Goal: Task Accomplishment & Management: Manage account settings

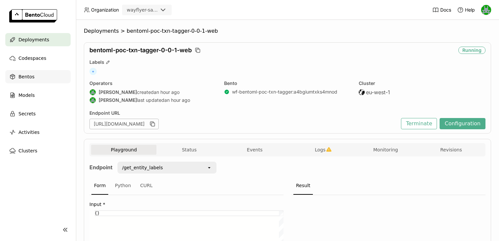
click at [15, 76] on icon at bounding box center [12, 76] width 7 height 7
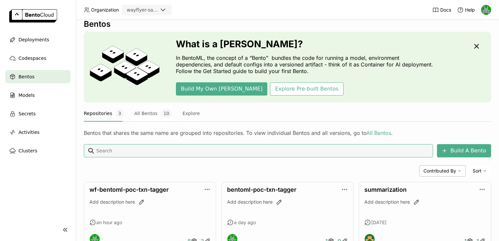
scroll to position [34, 0]
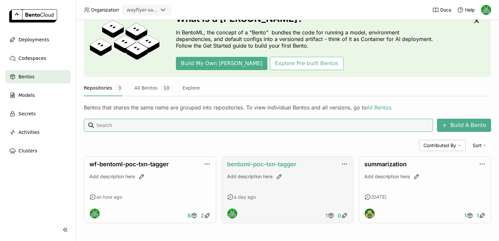
click at [277, 165] on link "bentoml-poc-txn-tagger" at bounding box center [261, 163] width 69 height 7
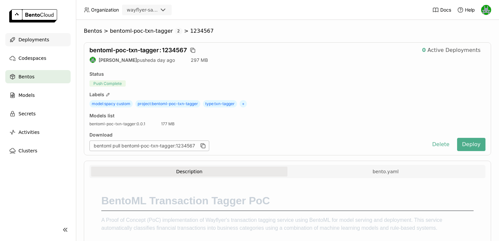
click at [28, 35] on div "Deployments" at bounding box center [37, 39] width 65 height 13
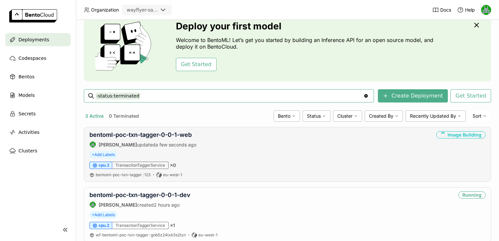
scroll to position [30, 0]
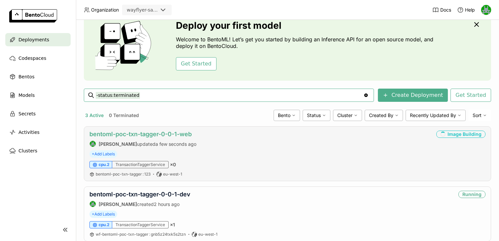
click at [161, 132] on link "bentoml-poc-txn-tagger-0-0-1-web" at bounding box center [140, 133] width 102 height 7
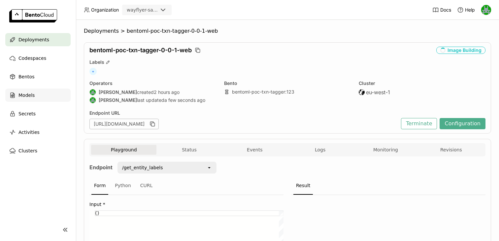
click at [34, 94] on div "Models" at bounding box center [37, 94] width 65 height 13
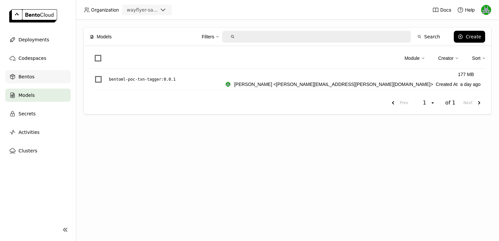
click at [23, 74] on span "Bentos" at bounding box center [26, 77] width 16 height 8
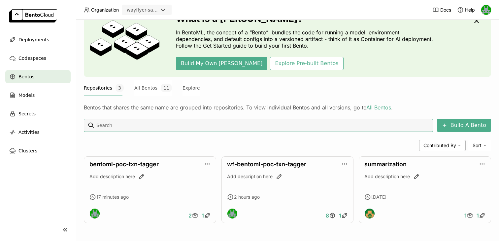
scroll to position [34, 0]
click at [262, 166] on link "wf-bentoml-poc-txn-tagger" at bounding box center [266, 163] width 79 height 7
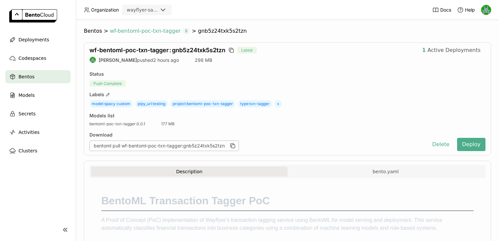
click at [183, 31] on span "8" at bounding box center [187, 31] width 8 height 7
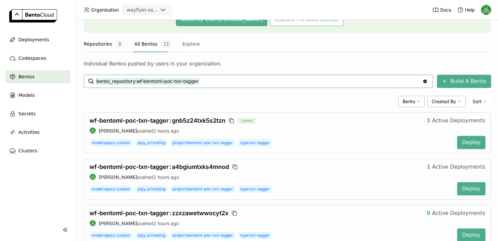
click at [99, 49] on button "Repositories 3" at bounding box center [104, 44] width 40 height 17
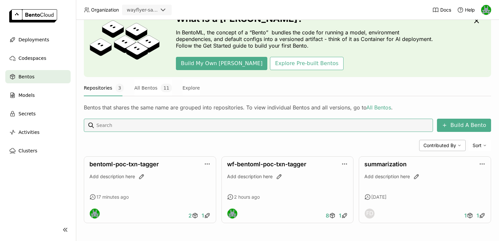
scroll to position [34, 0]
click at [141, 165] on link "bentoml-poc-txn-tagger" at bounding box center [123, 163] width 69 height 7
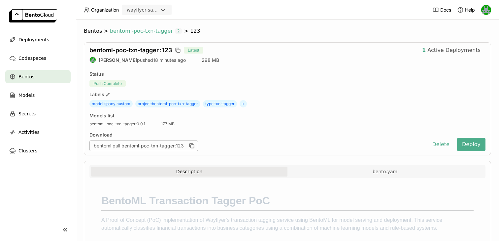
click at [175, 31] on span "2" at bounding box center [179, 31] width 8 height 7
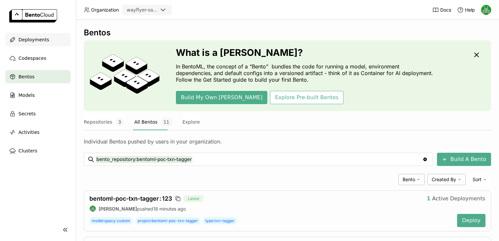
click at [44, 39] on span "Deployments" at bounding box center [33, 40] width 31 height 8
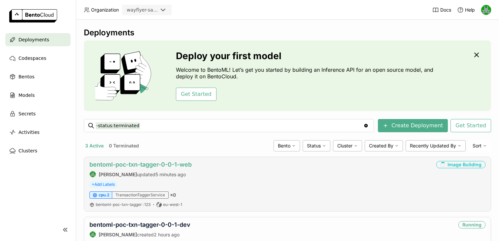
click at [154, 165] on link "bentoml-poc-txn-tagger-0-0-1-web" at bounding box center [140, 164] width 102 height 7
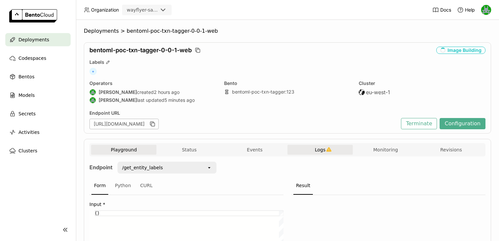
click at [315, 148] on span "Logs" at bounding box center [320, 150] width 11 height 6
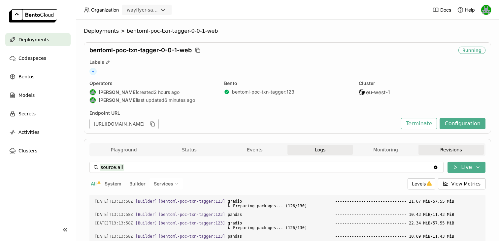
click at [444, 149] on button "Revisions" at bounding box center [451, 150] width 65 height 10
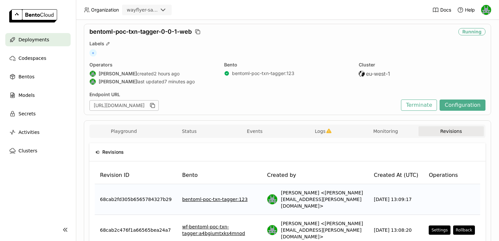
scroll to position [8, 0]
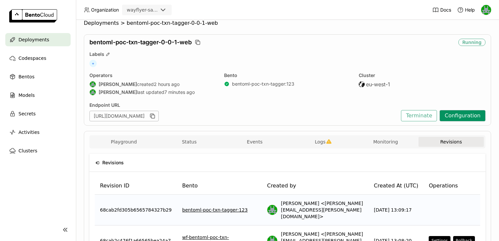
click at [458, 111] on button "Configuration" at bounding box center [463, 115] width 46 height 11
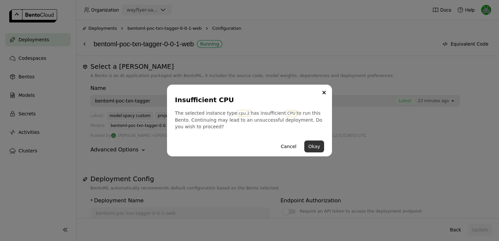
click at [316, 145] on button "Okay" at bounding box center [314, 146] width 20 height 12
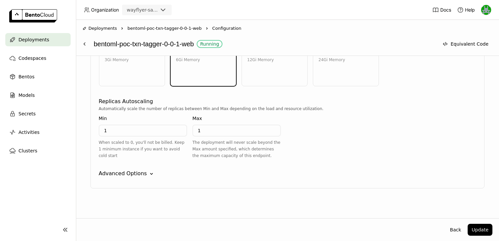
scroll to position [381, 0]
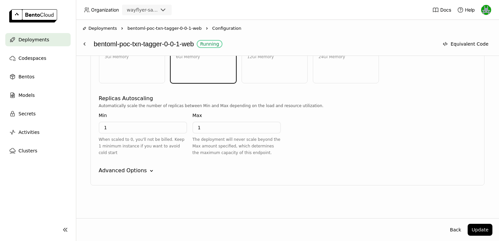
click at [116, 169] on div "Advanced Options" at bounding box center [123, 170] width 48 height 8
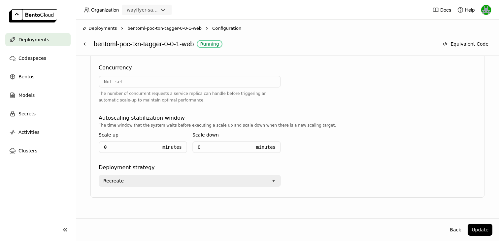
scroll to position [558, 0]
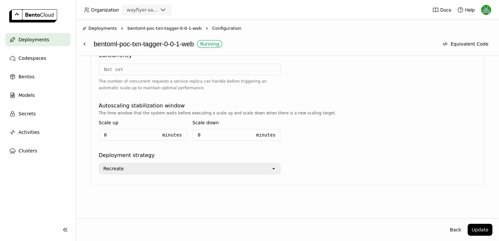
click at [136, 168] on div "Recreate" at bounding box center [185, 168] width 172 height 11
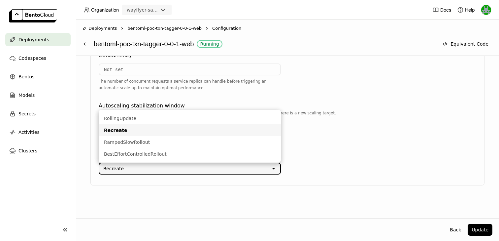
click at [82, 149] on div "Select a Bento A Bento is an AI application packaged with BentoML, it includes …" at bounding box center [287, 137] width 423 height 162
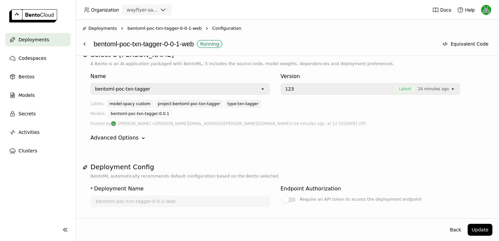
scroll to position [0, 0]
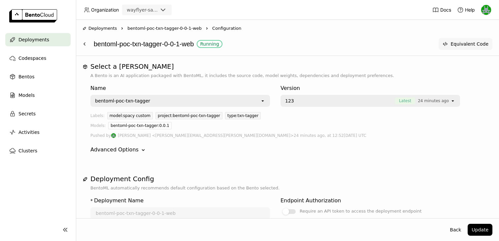
click at [456, 39] on button "Equivalent Code" at bounding box center [466, 44] width 54 height 12
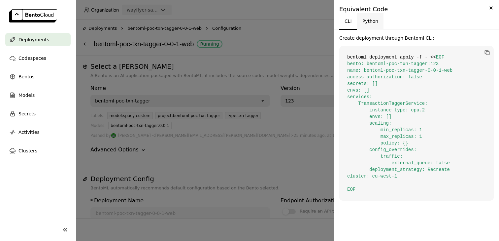
click at [377, 23] on button "Python" at bounding box center [370, 21] width 27 height 16
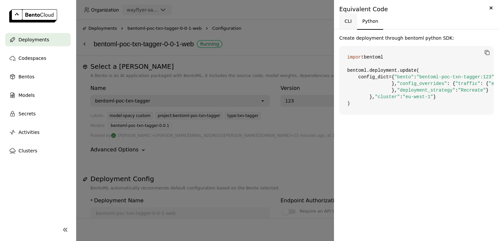
click at [345, 20] on button "CLI" at bounding box center [348, 21] width 18 height 16
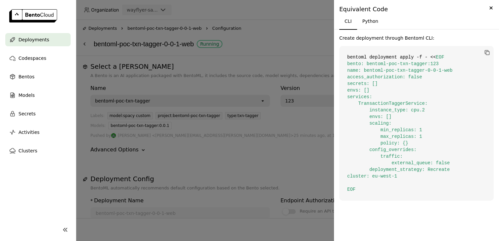
click at [263, 43] on div at bounding box center [249, 120] width 499 height 241
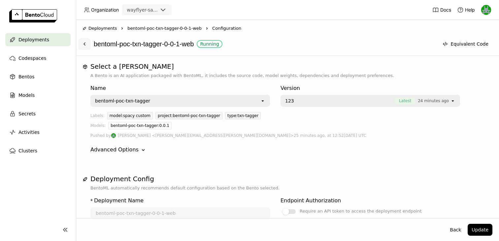
click at [86, 45] on icon at bounding box center [84, 43] width 5 height 5
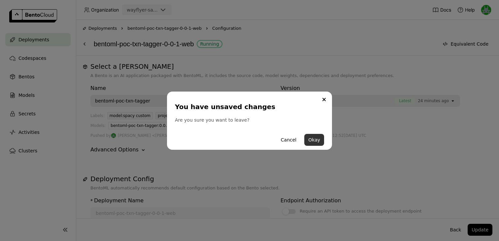
click at [312, 139] on button "Okay" at bounding box center [314, 140] width 20 height 12
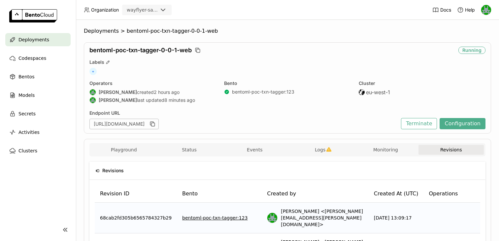
click at [39, 42] on span "Deployments" at bounding box center [33, 40] width 31 height 8
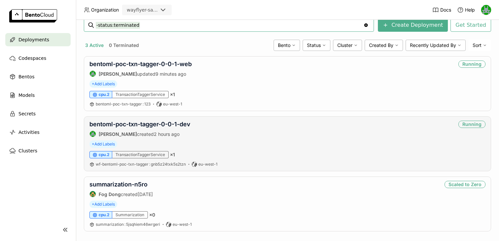
scroll to position [103, 0]
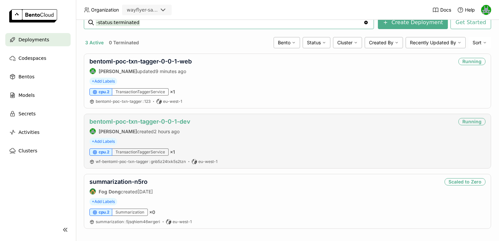
click at [157, 121] on link "bentoml-poc-txn-tagger-0-0-1-dev" at bounding box center [139, 121] width 101 height 7
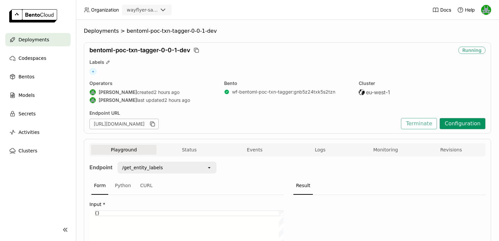
click at [455, 126] on button "Configuration" at bounding box center [463, 123] width 46 height 11
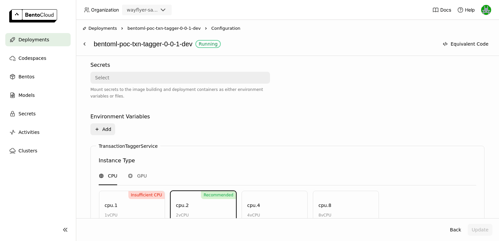
scroll to position [213, 0]
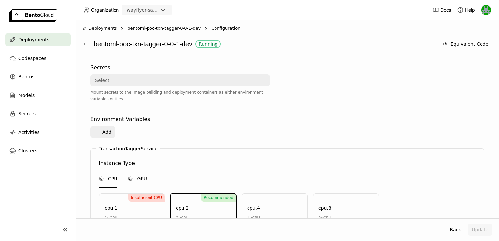
click at [140, 170] on div "GPU" at bounding box center [137, 179] width 19 height 18
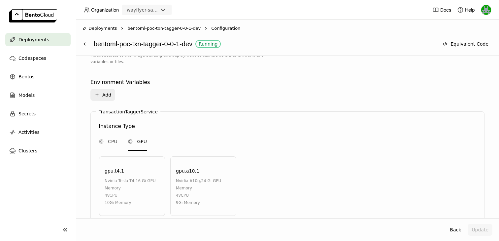
scroll to position [278, 0]
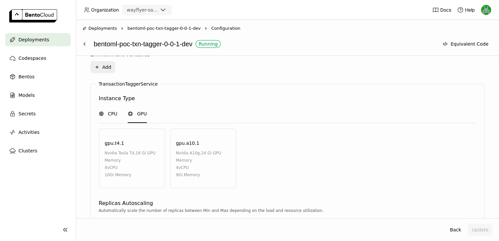
click at [113, 114] on span "CPU" at bounding box center [112, 113] width 9 height 7
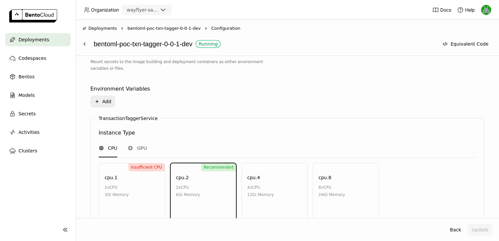
scroll to position [280, 0]
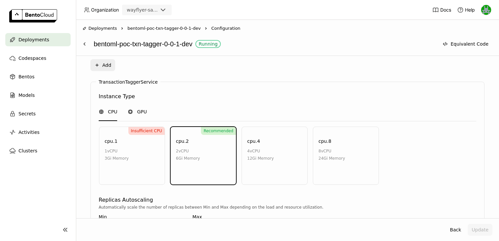
click at [137, 106] on div "GPU" at bounding box center [137, 112] width 19 height 18
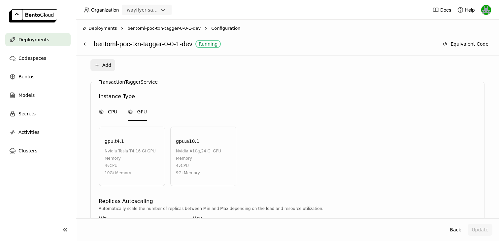
click at [108, 112] on span "CPU" at bounding box center [112, 111] width 9 height 7
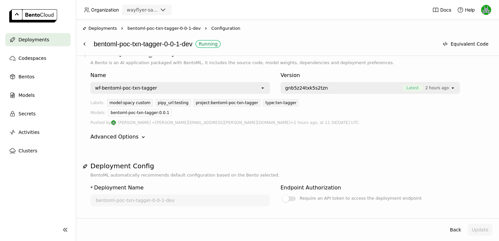
scroll to position [0, 0]
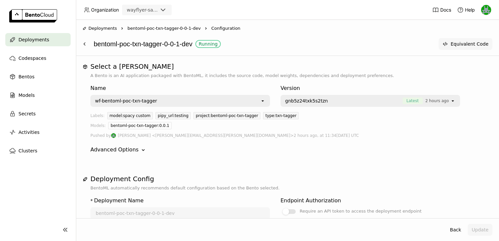
click at [460, 44] on button "Equivalent Code" at bounding box center [466, 44] width 54 height 12
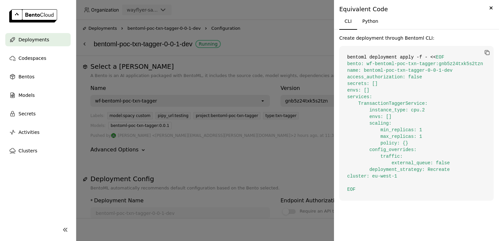
click at [277, 47] on div at bounding box center [249, 120] width 499 height 241
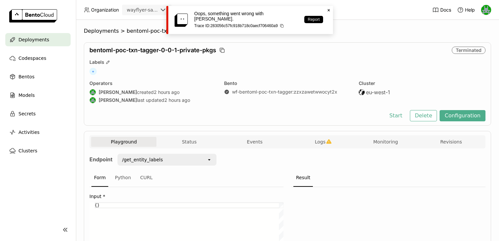
click at [325, 9] on div "Oops, something went wrong with BentoCloud. Trace ID: 283056c57fc918b718c0aecf7…" at bounding box center [249, 20] width 167 height 28
click at [49, 34] on div "Deployments" at bounding box center [37, 39] width 65 height 13
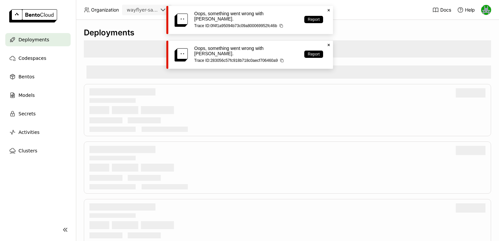
click at [328, 10] on icon at bounding box center [328, 10] width 2 height 2
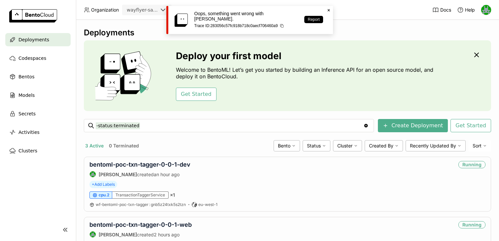
click at [329, 7] on div "Oops, something went wrong with BentoCloud. Trace ID: 283056c57fc918b718c0aecf7…" at bounding box center [249, 20] width 167 height 28
click at [327, 10] on icon "Close" at bounding box center [328, 10] width 5 height 5
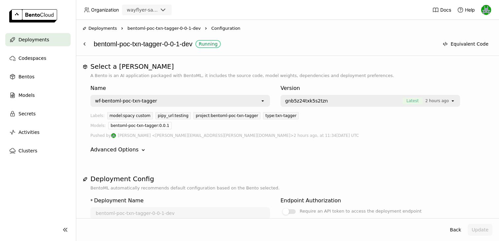
click at [43, 33] on div "Deployments" at bounding box center [37, 39] width 65 height 13
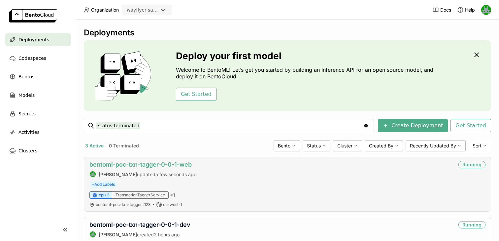
click at [120, 165] on link "bentoml-poc-txn-tagger-0-0-1-web" at bounding box center [140, 164] width 102 height 7
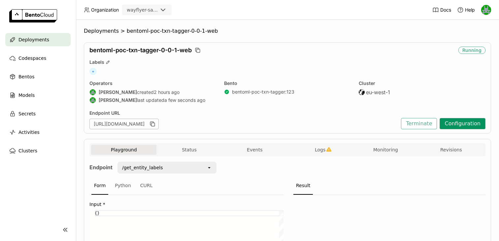
click at [452, 123] on button "Configuration" at bounding box center [463, 123] width 46 height 11
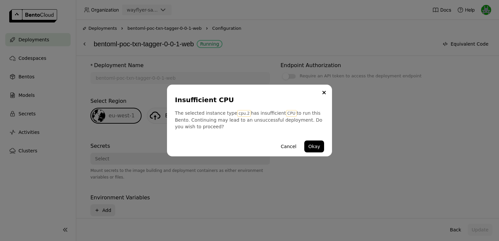
scroll to position [136, 0]
click at [317, 149] on button "Okay" at bounding box center [314, 146] width 20 height 12
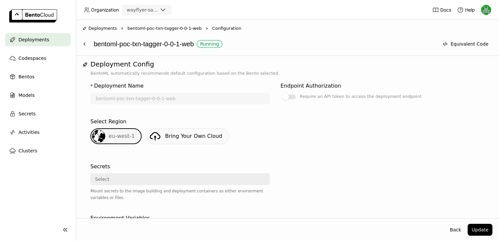
scroll to position [0, 0]
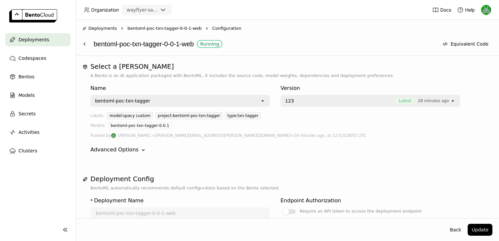
click at [100, 28] on span "Deployments" at bounding box center [102, 28] width 28 height 7
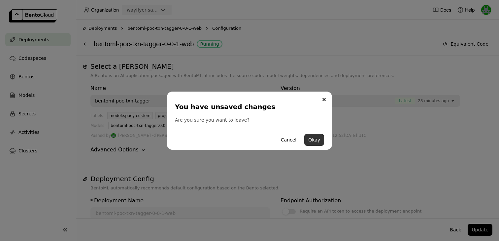
click at [315, 142] on button "Okay" at bounding box center [314, 140] width 20 height 12
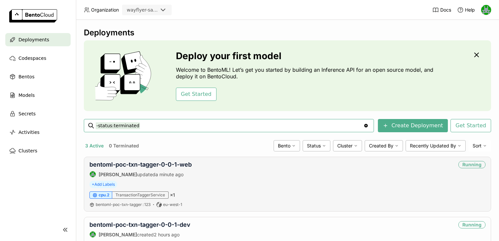
scroll to position [6, 0]
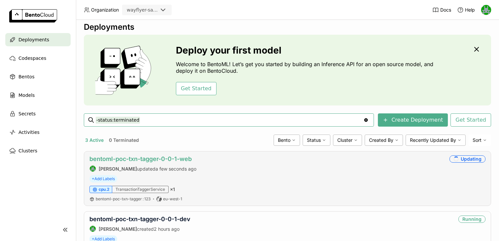
click at [113, 155] on link "bentoml-poc-txn-tagger-0-0-1-web" at bounding box center [140, 158] width 102 height 7
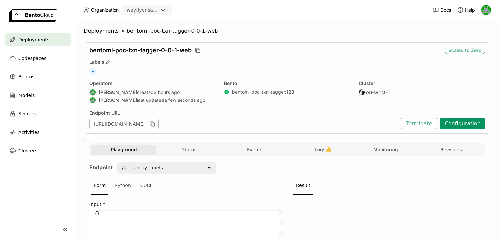
click at [461, 125] on button "Configuration" at bounding box center [463, 123] width 46 height 11
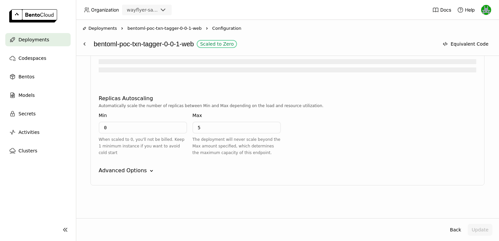
scroll to position [332, 0]
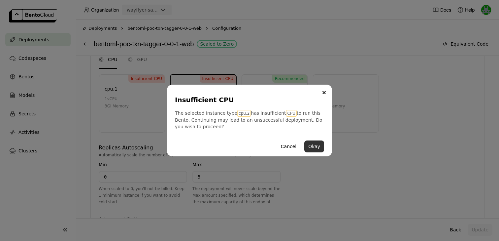
click at [313, 149] on button "Okay" at bounding box center [314, 146] width 20 height 12
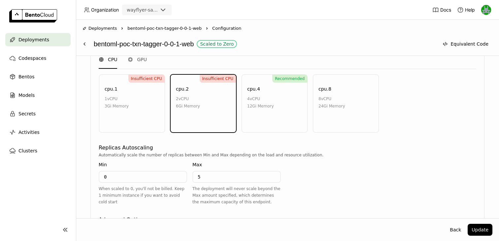
scroll to position [0, 0]
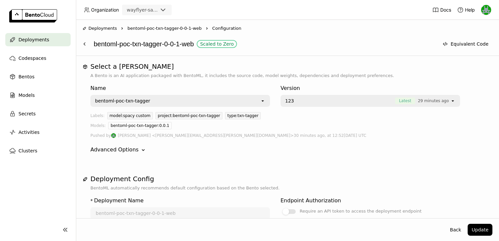
click at [33, 40] on span "Deployments" at bounding box center [33, 40] width 31 height 8
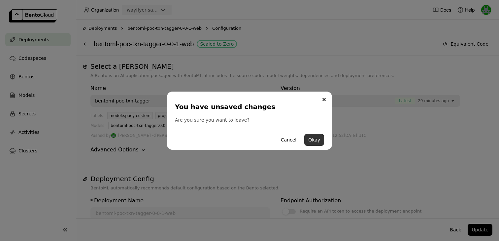
click at [310, 140] on button "Okay" at bounding box center [314, 140] width 20 height 12
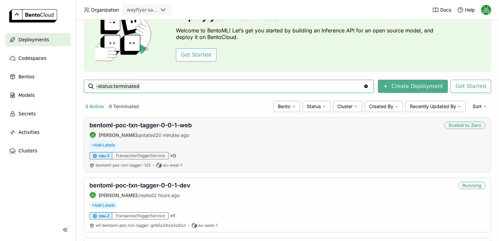
scroll to position [41, 0]
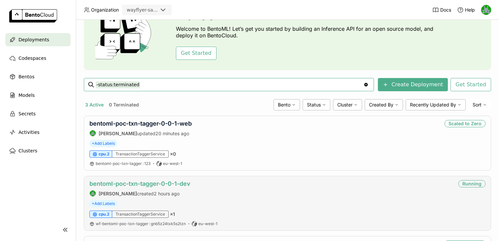
click at [153, 182] on link "bentoml-poc-txn-tagger-0-0-1-dev" at bounding box center [139, 183] width 101 height 7
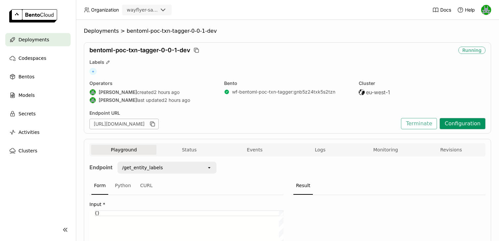
click at [452, 122] on button "Configuration" at bounding box center [463, 123] width 46 height 11
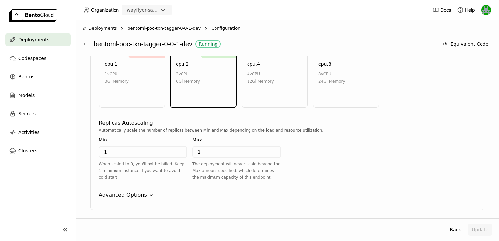
scroll to position [368, 0]
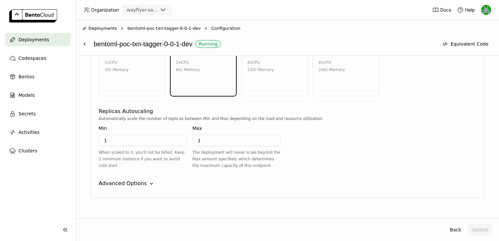
click at [138, 139] on input "1" at bounding box center [142, 140] width 87 height 11
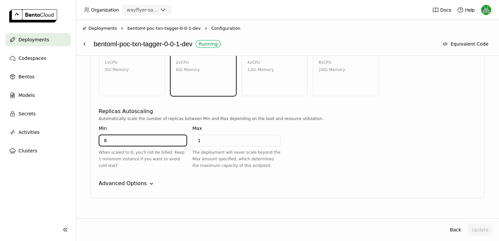
type input "0"
click at [207, 143] on input "1" at bounding box center [236, 140] width 87 height 11
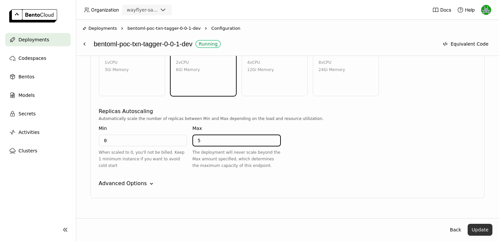
type input "5"
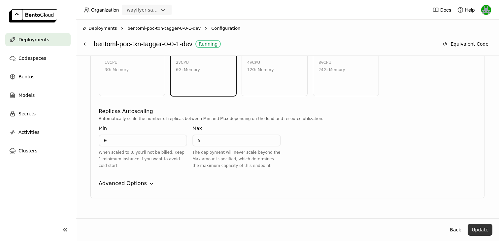
click at [484, 232] on button "Update" at bounding box center [480, 229] width 25 height 12
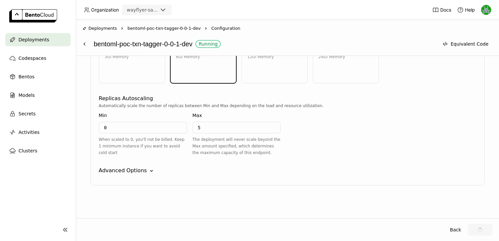
click at [131, 170] on div "Advanced Options" at bounding box center [123, 170] width 48 height 8
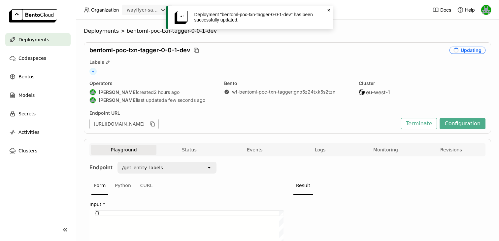
click at [43, 36] on span "Deployments" at bounding box center [33, 40] width 31 height 8
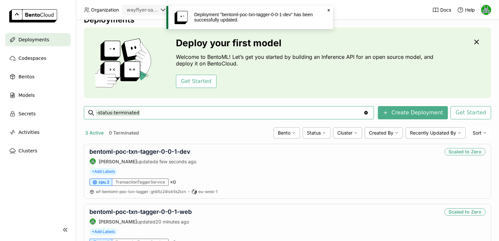
scroll to position [14, 0]
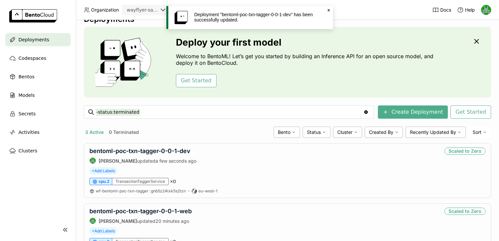
click at [329, 11] on icon "Close" at bounding box center [328, 10] width 5 height 5
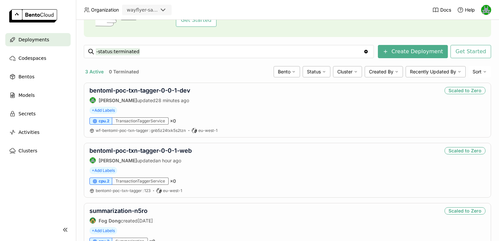
scroll to position [75, 0]
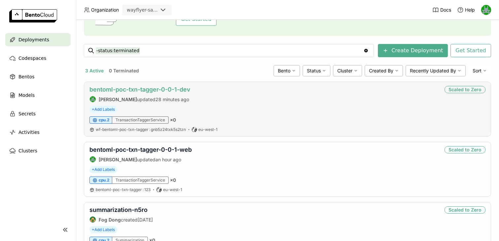
click at [134, 90] on link "bentoml-poc-txn-tagger-0-0-1-dev" at bounding box center [139, 89] width 101 height 7
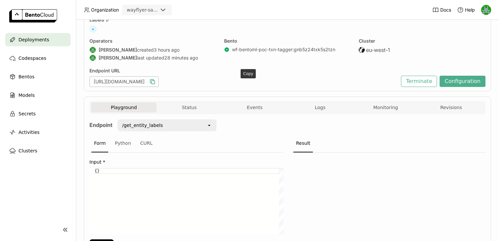
click at [155, 81] on icon "button" at bounding box center [153, 82] width 3 height 3
click at [262, 103] on button "Events" at bounding box center [254, 107] width 65 height 10
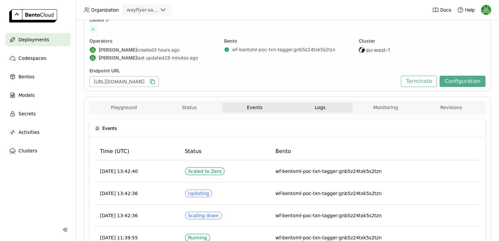
click at [317, 106] on span "Logs" at bounding box center [320, 107] width 11 height 6
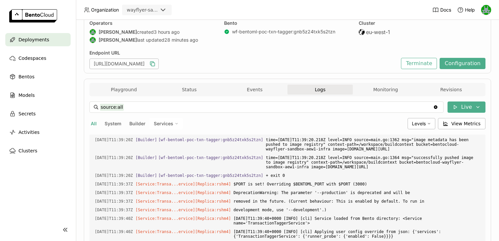
scroll to position [69, 0]
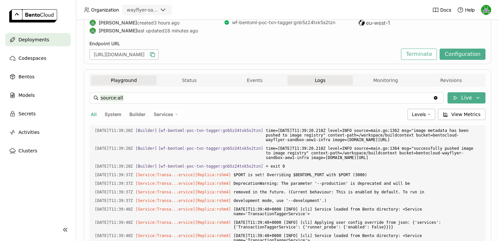
click at [119, 81] on button "Playground" at bounding box center [123, 80] width 65 height 10
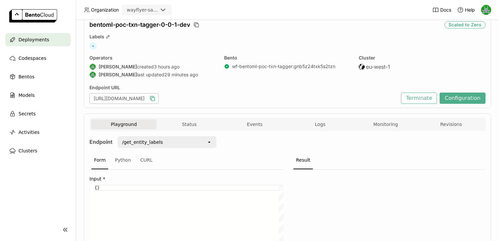
scroll to position [1, 0]
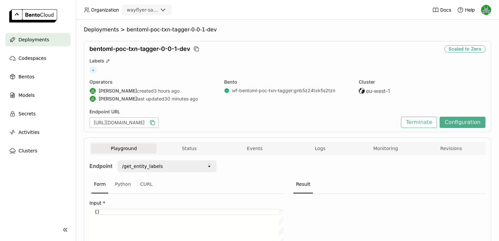
click at [153, 15] on div "wayflyer-sandbox" at bounding box center [147, 10] width 50 height 11
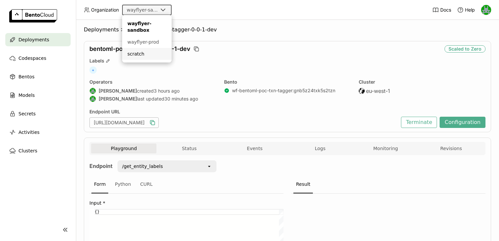
click at [133, 52] on div "scratch" at bounding box center [146, 54] width 39 height 7
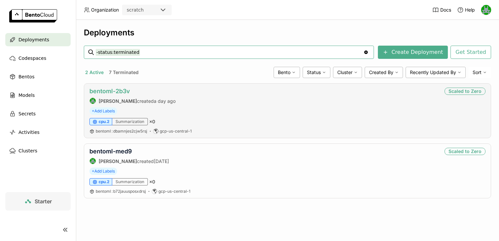
click at [119, 89] on link "bentoml-2b3v" at bounding box center [109, 90] width 41 height 7
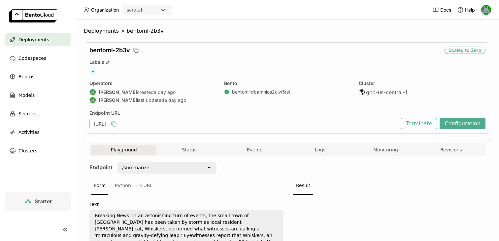
click at [115, 122] on icon "button" at bounding box center [113, 122] width 3 height 3
click at [98, 30] on span "Deployments" at bounding box center [101, 31] width 35 height 7
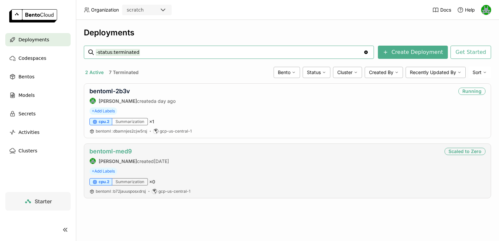
click at [111, 150] on link "bentoml-med9" at bounding box center [110, 151] width 43 height 7
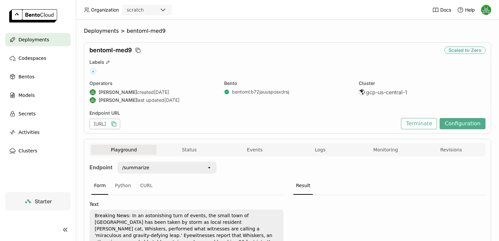
click at [116, 124] on icon "button" at bounding box center [114, 124] width 3 height 3
click at [38, 38] on span "Deployments" at bounding box center [33, 40] width 31 height 8
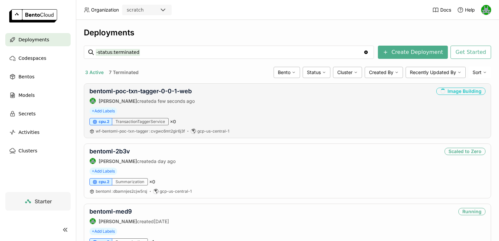
click at [185, 95] on div "bentoml-poc-txn-tagger-0-0-1-web [PERSON_NAME] created a few seconds ago" at bounding box center [141, 95] width 105 height 17
click at [175, 91] on link "bentoml-poc-txn-tagger-0-0-1-web" at bounding box center [140, 90] width 102 height 7
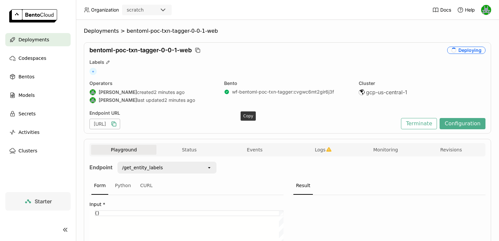
click at [117, 126] on icon "button" at bounding box center [114, 123] width 7 height 7
